Goal: Find specific page/section: Find specific page/section

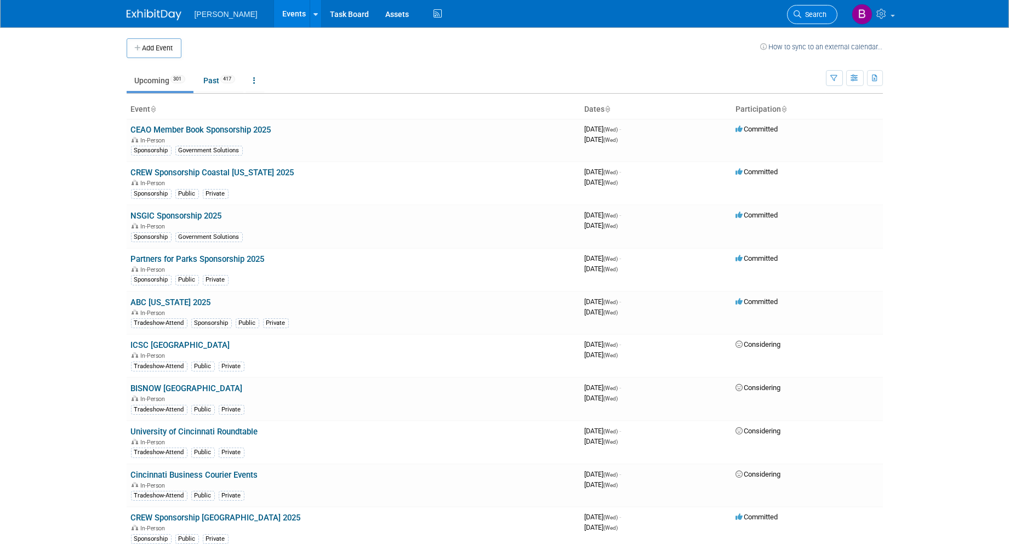
click at [795, 14] on icon at bounding box center [798, 14] width 8 height 8
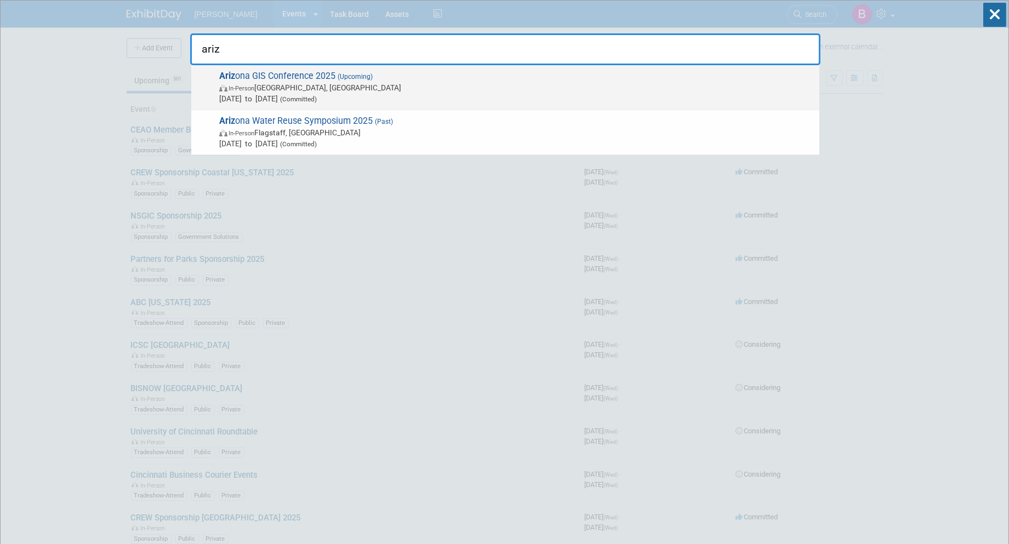
type input "ariz"
click at [325, 86] on span "In-Person [PERSON_NAME], [GEOGRAPHIC_DATA]" at bounding box center [516, 87] width 595 height 11
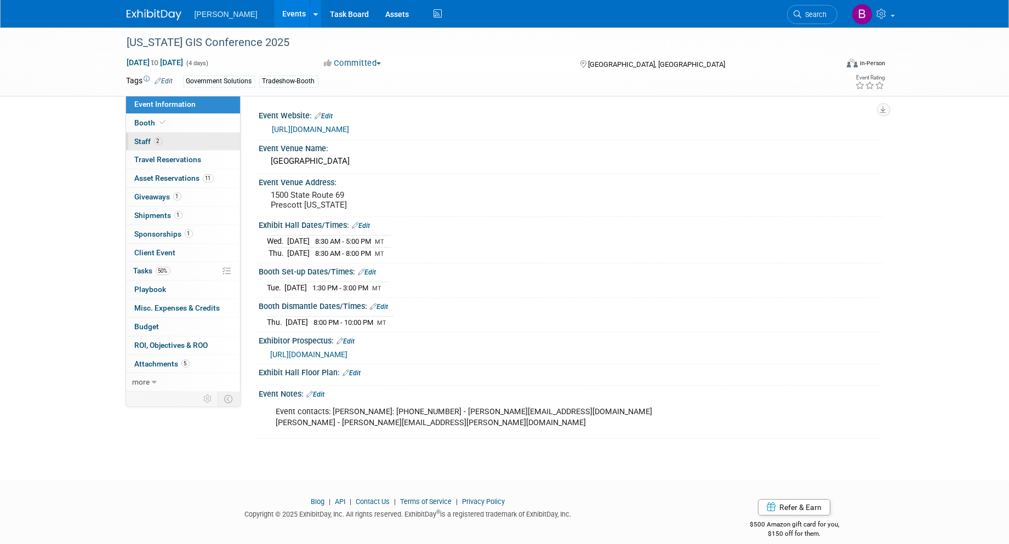
click at [175, 145] on link "2 Staff 2" at bounding box center [183, 142] width 114 height 18
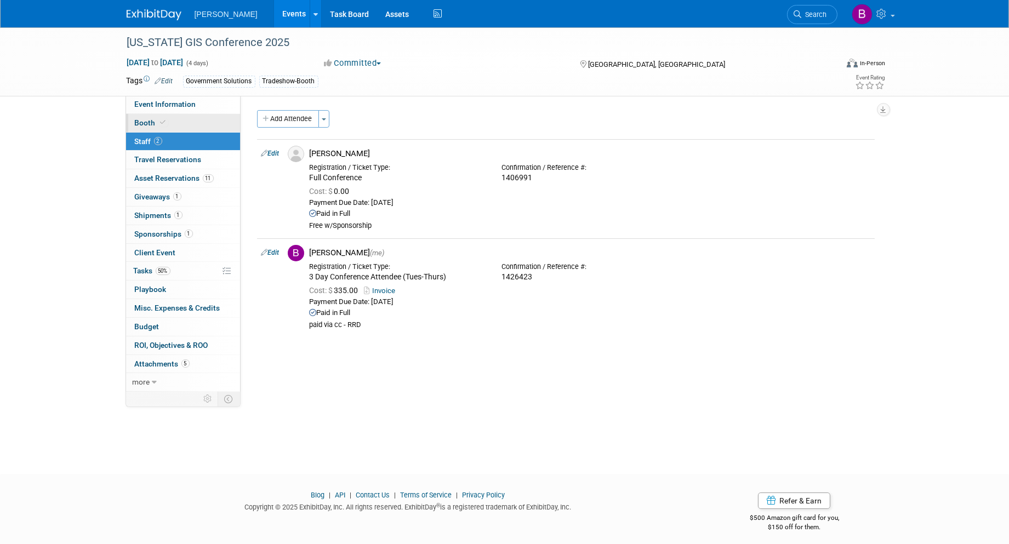
click at [176, 115] on link "Booth" at bounding box center [183, 123] width 114 height 18
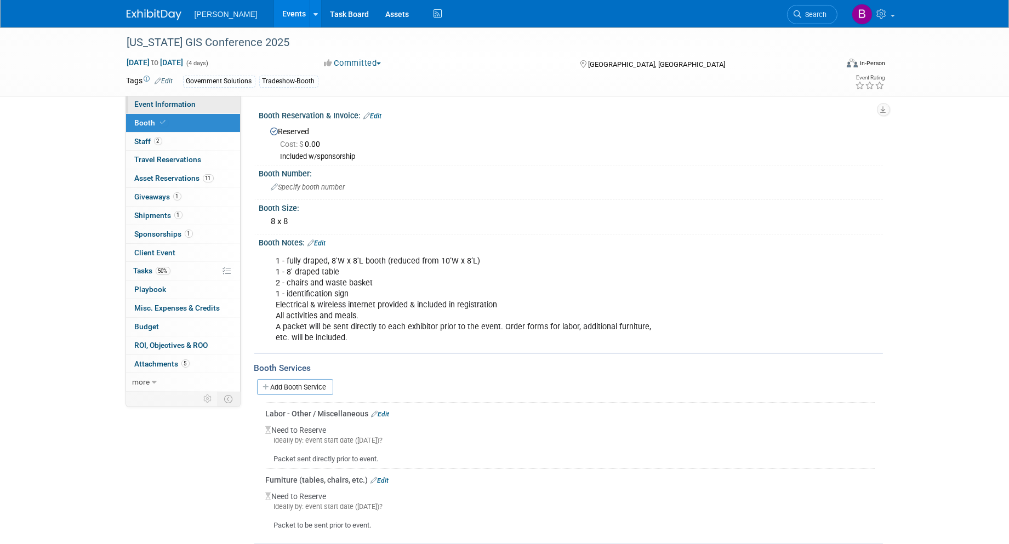
click at [180, 105] on span "Event Information" at bounding box center [165, 104] width 61 height 9
